Goal: Task Accomplishment & Management: Manage account settings

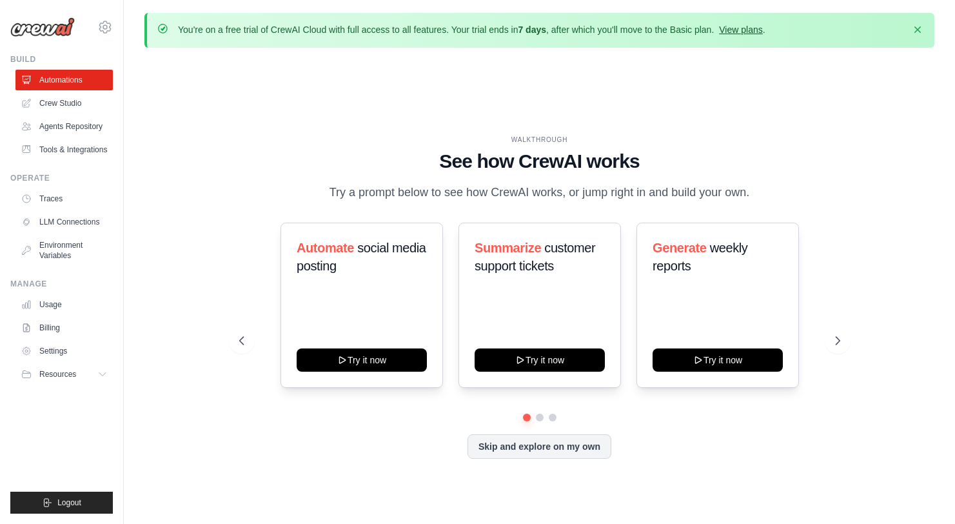
click at [719, 30] on link "View plans" at bounding box center [740, 30] width 43 height 10
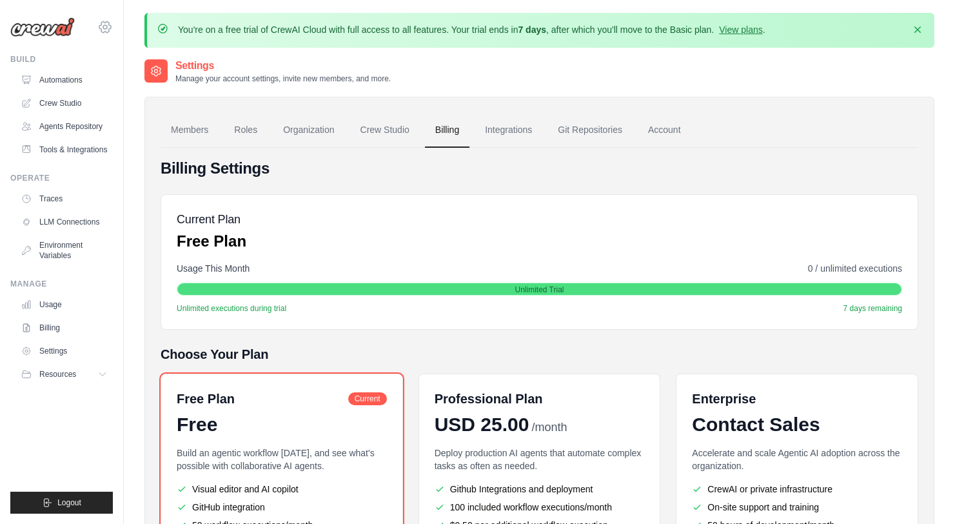
click at [110, 23] on icon at bounding box center [104, 26] width 15 height 15
click at [143, 84] on span "Settings" at bounding box center [160, 80] width 102 height 13
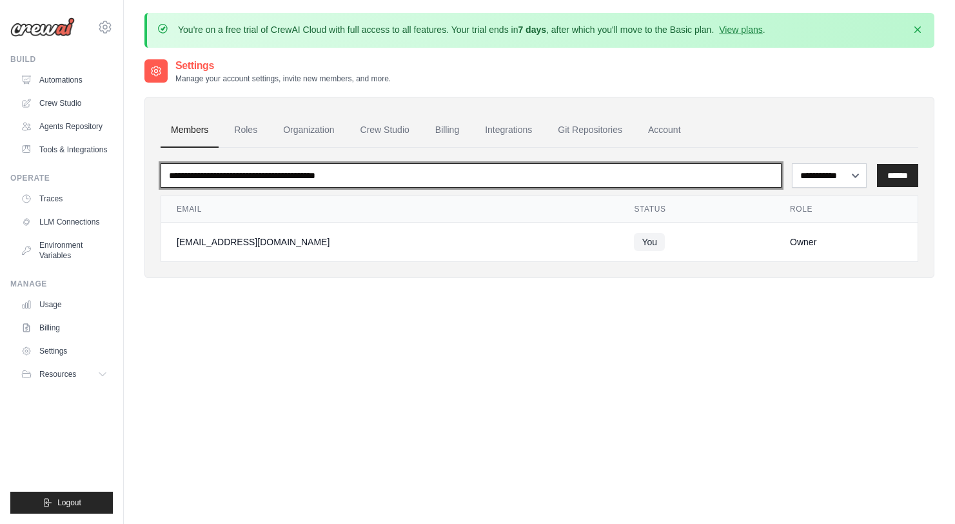
click at [318, 176] on input "email" at bounding box center [471, 175] width 621 height 25
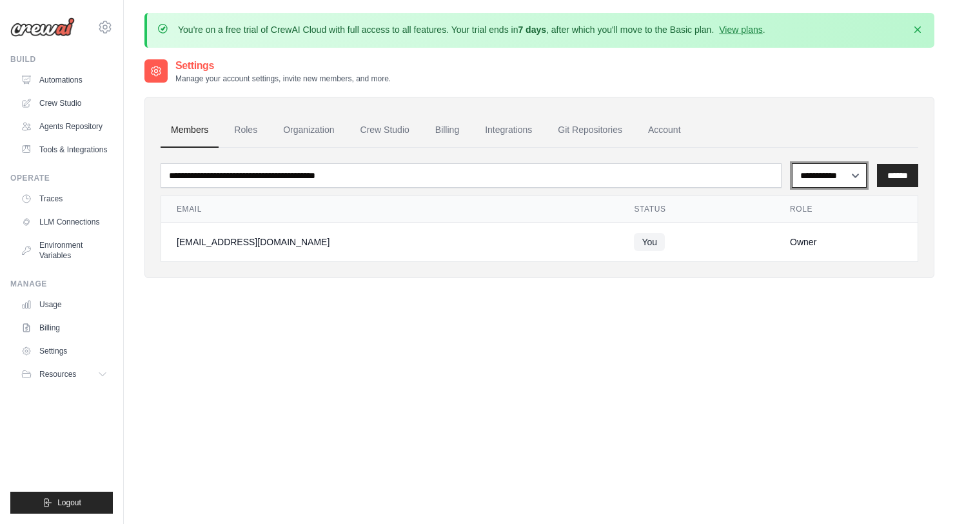
click at [821, 177] on select "**********" at bounding box center [829, 175] width 75 height 25
click at [238, 132] on link "Roles" at bounding box center [246, 130] width 44 height 35
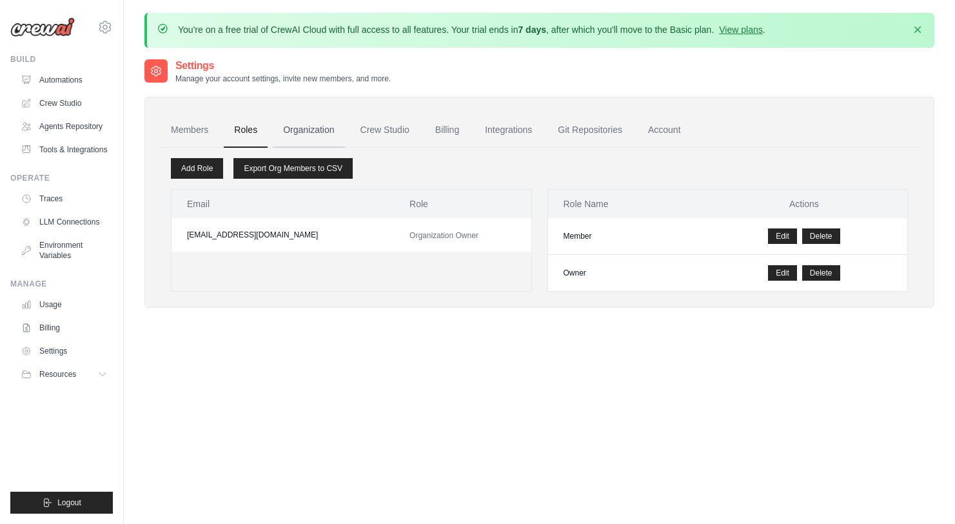
click at [305, 133] on link "Organization" at bounding box center [309, 130] width 72 height 35
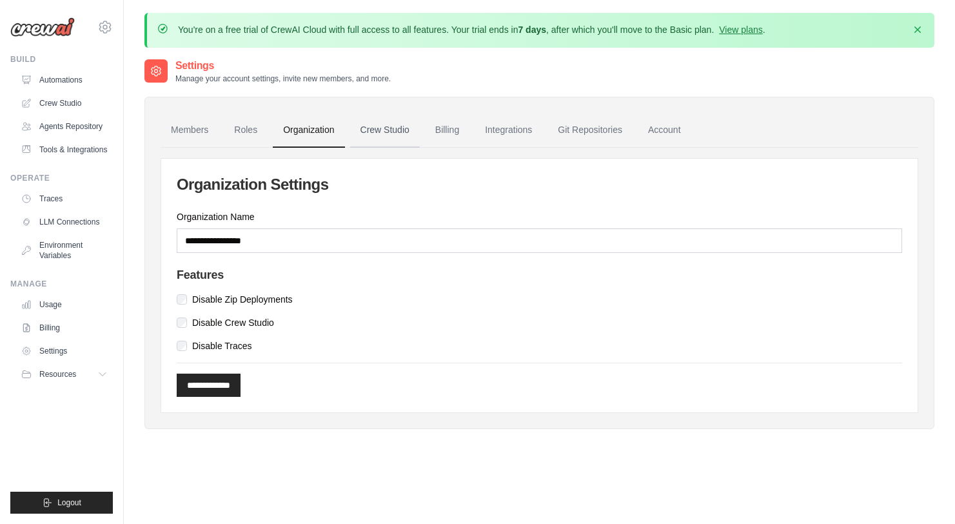
click at [386, 138] on link "Crew Studio" at bounding box center [385, 130] width 70 height 35
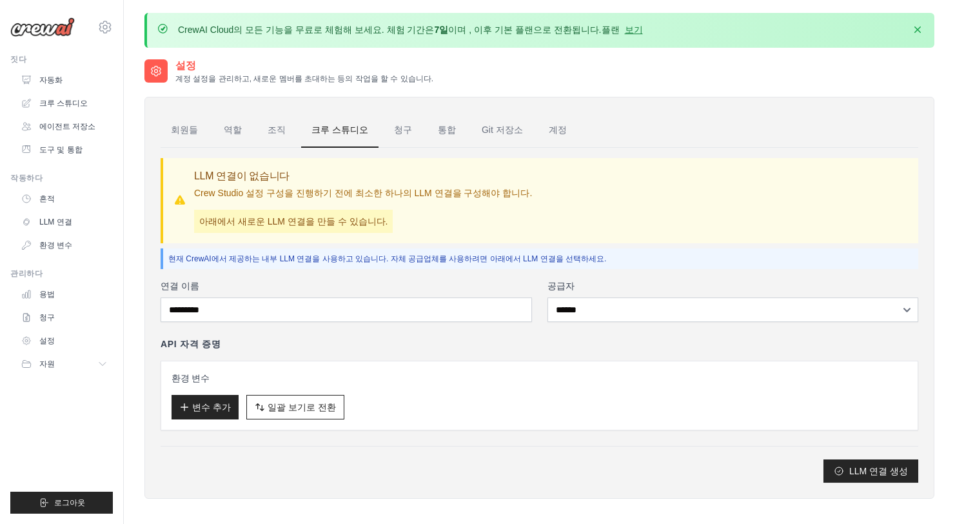
click at [692, 104] on div "회원들 역할 조직 크루 스튜디오 [GEOGRAPHIC_DATA] 통합 Git 저장소 계정 LLM 연결이 없습니다 Crew Studio 설정 구…" at bounding box center [540, 298] width 790 height 402
drag, startPoint x: 256, startPoint y: 219, endPoint x: 386, endPoint y: 223, distance: 129.7
click at [386, 223] on div "LLM 연결이 없습니다 Crew Studio 설정 구성을 진행하기 전에 최소한 하나의 LLM 연결을 구성해야 합니다. 아래에서 새로운 LLM …" at bounding box center [363, 200] width 338 height 65
drag, startPoint x: 401, startPoint y: 224, endPoint x: 418, endPoint y: 245, distance: 27.0
click at [401, 224] on div "LLM 연결이 없습니다 Crew Studio 설정 구성을 진행하기 전에 최소한 하나의 LLM 연결을 구성해야 합니다. 아래에서 새로운 LLM …" at bounding box center [363, 200] width 338 height 65
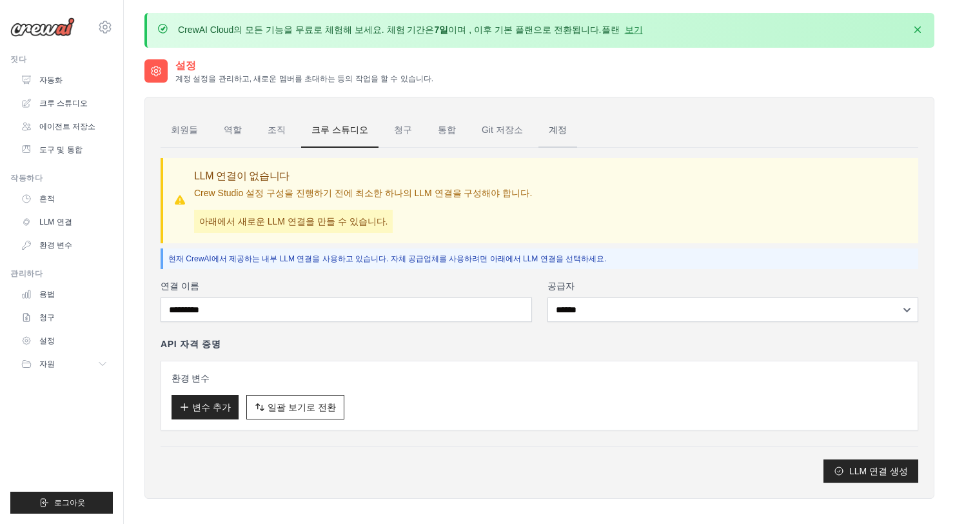
click at [549, 128] on font "계정" at bounding box center [558, 130] width 18 height 10
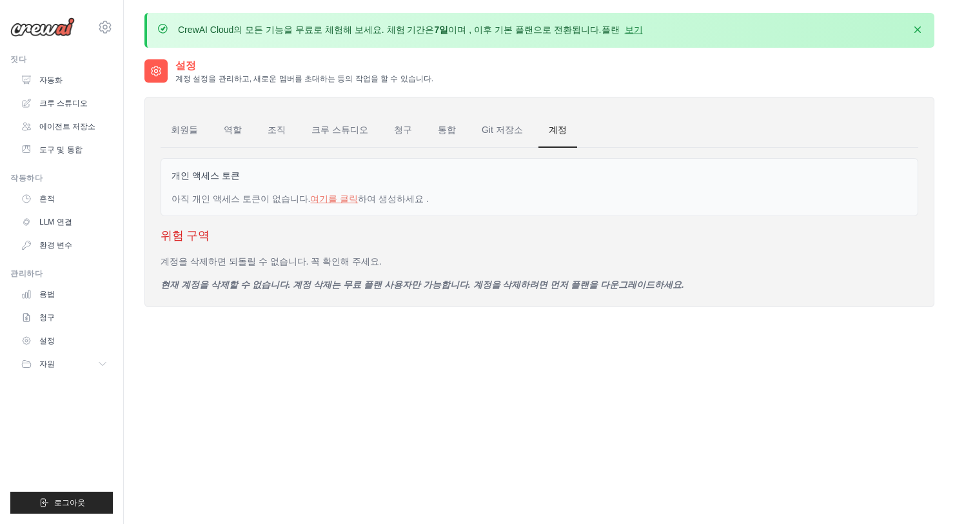
click at [477, 254] on div "위험 구역 계정을 삭제하면 되돌릴 수 없습니다. 꼭 확인해 주세요. 현재 계정을 삭제할 수 없습니다. 계정 삭제는 무료 플랜 사용자만 가능합니…" at bounding box center [540, 258] width 758 height 65
click at [486, 125] on font "Git 저장소" at bounding box center [502, 130] width 41 height 10
